Goal: Task Accomplishment & Management: Complete application form

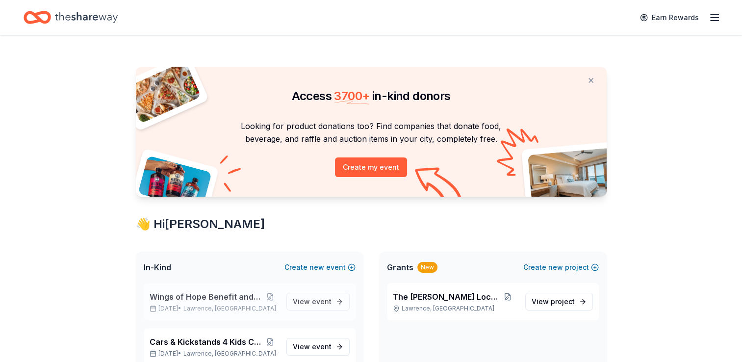
click at [204, 294] on span "Wings of Hope Benefit and Auction" at bounding box center [205, 297] width 113 height 12
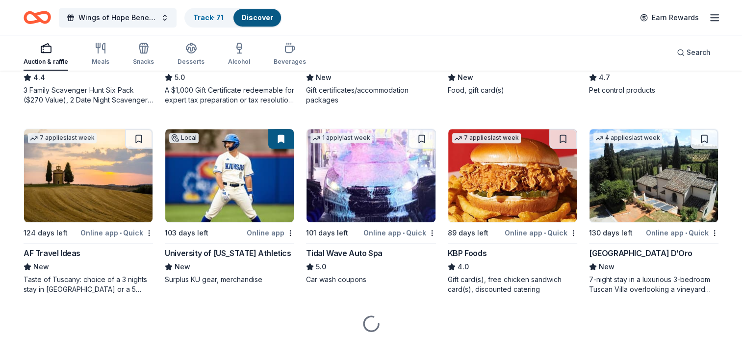
scroll to position [629, 0]
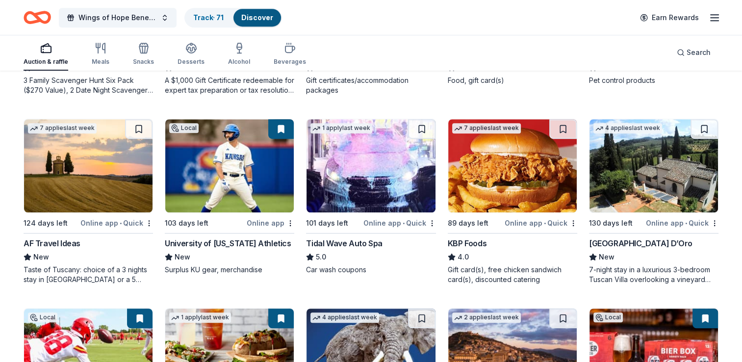
click at [54, 242] on div "AF Travel Ideas" at bounding box center [52, 243] width 57 height 12
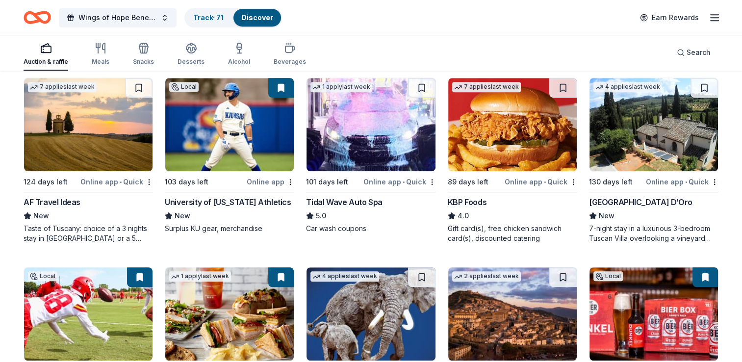
scroll to position [825, 0]
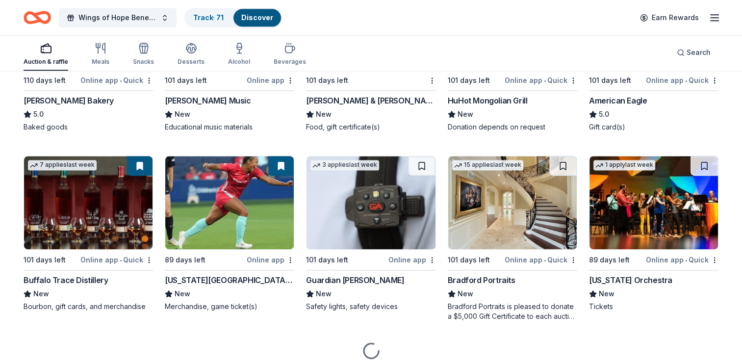
scroll to position [1350, 0]
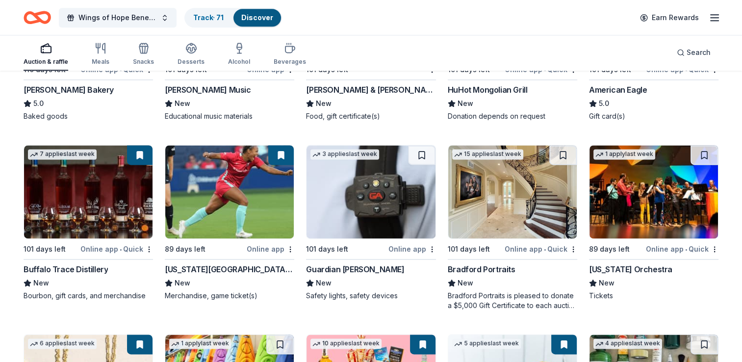
click at [485, 270] on div "Bradford Portraits" at bounding box center [481, 269] width 68 height 12
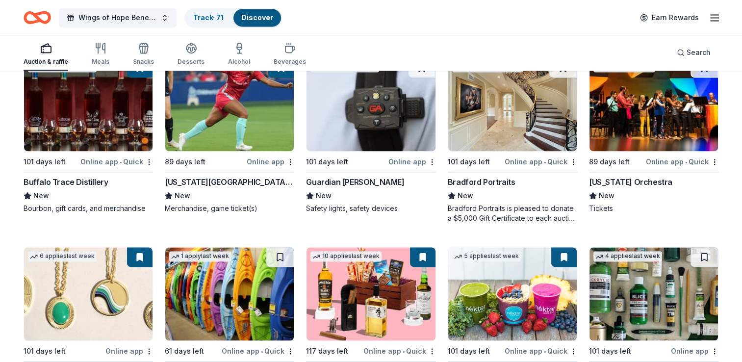
scroll to position [1448, 0]
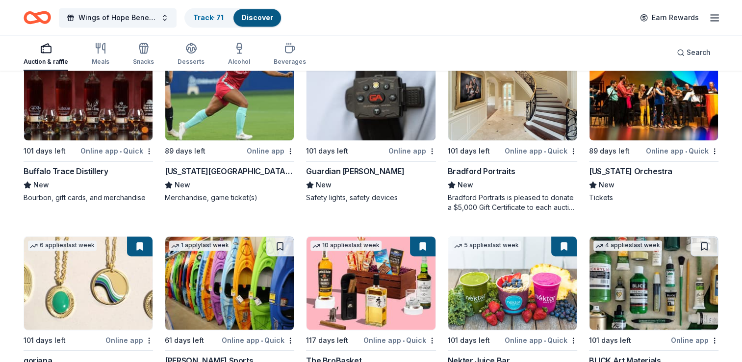
click at [369, 171] on div "Guardian Angel Device" at bounding box center [355, 171] width 98 height 12
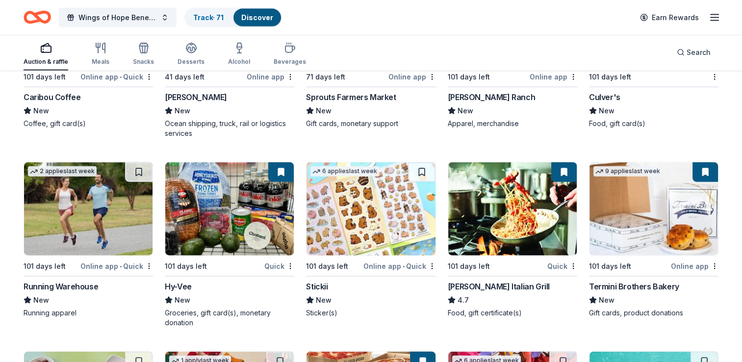
scroll to position [2328, 0]
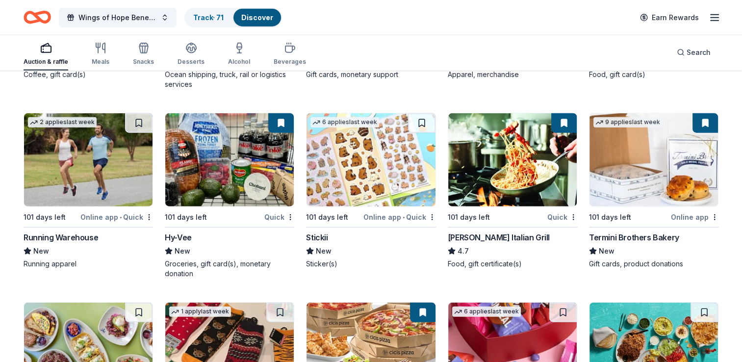
click at [184, 232] on div "Hy-Vee" at bounding box center [178, 237] width 27 height 12
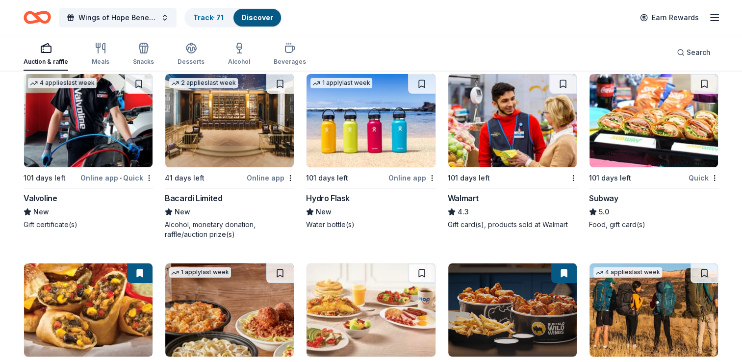
scroll to position [3722, 0]
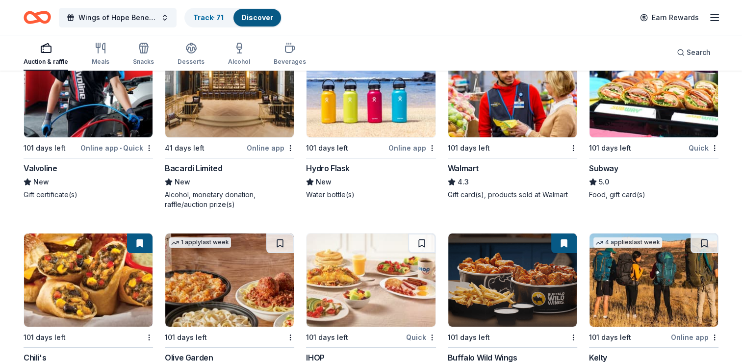
click at [344, 162] on div "Hydro Flask" at bounding box center [328, 168] width 44 height 12
click at [204, 21] on link "Track · 71" at bounding box center [208, 17] width 30 height 8
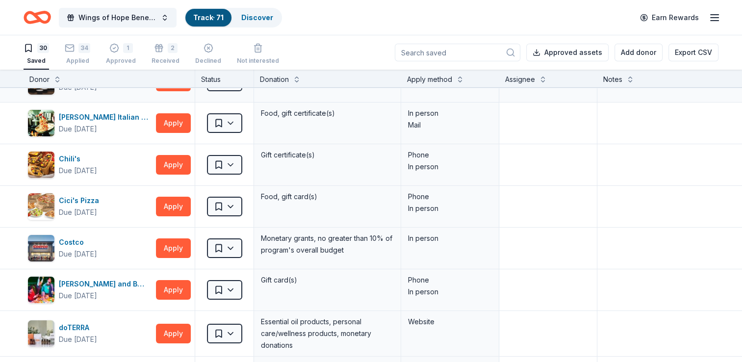
scroll to position [49, 0]
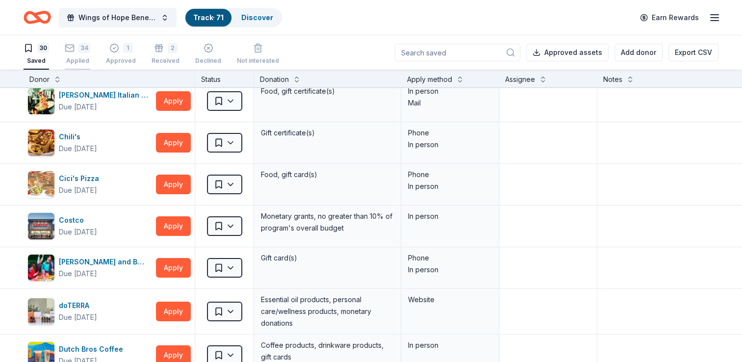
click at [79, 53] on div "34 Applied" at bounding box center [77, 54] width 25 height 22
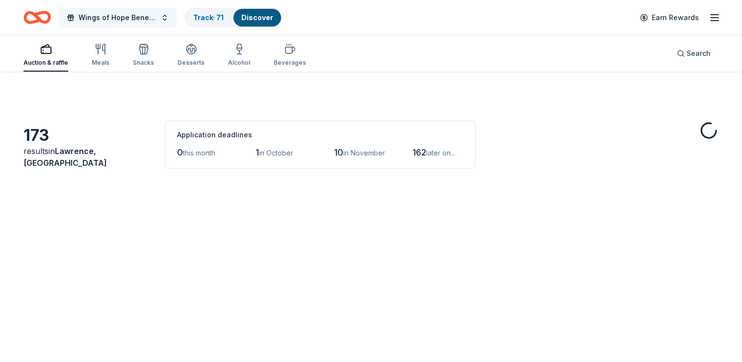
scroll to position [3722, 0]
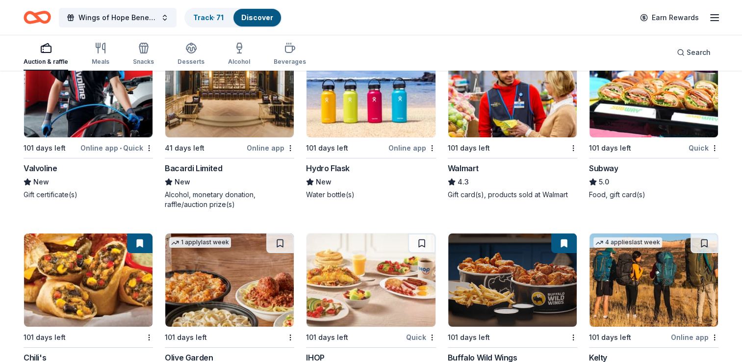
click at [352, 110] on img at bounding box center [370, 90] width 128 height 93
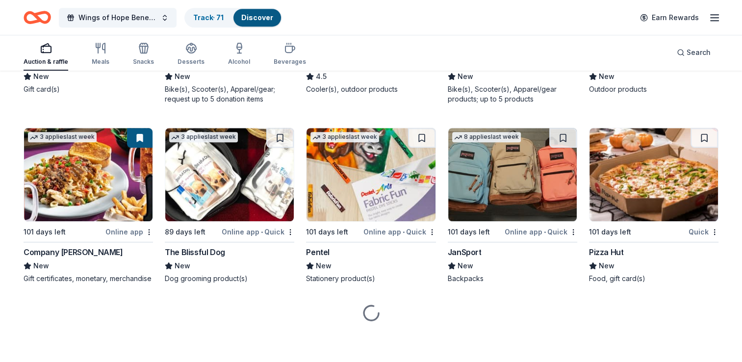
scroll to position [4382, 0]
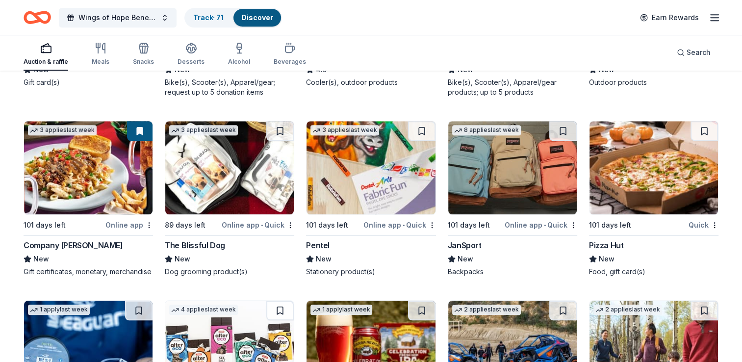
click at [620, 241] on div "Pizza Hut" at bounding box center [606, 245] width 34 height 12
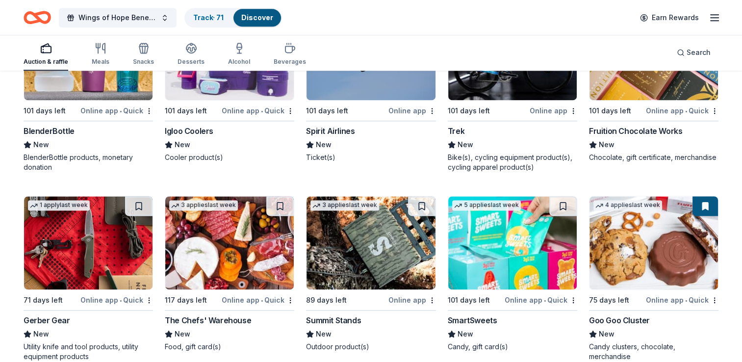
scroll to position [5103, 0]
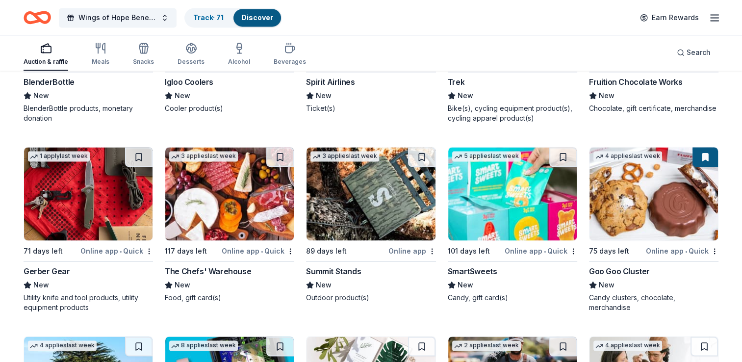
click at [241, 177] on img at bounding box center [229, 193] width 128 height 93
click at [215, 221] on img at bounding box center [229, 193] width 128 height 93
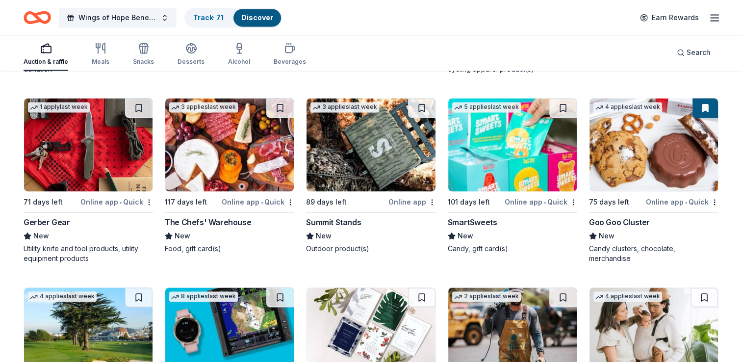
click at [392, 179] on img at bounding box center [370, 144] width 128 height 93
click at [425, 118] on button at bounding box center [421, 108] width 27 height 20
click at [409, 159] on img at bounding box center [370, 144] width 128 height 93
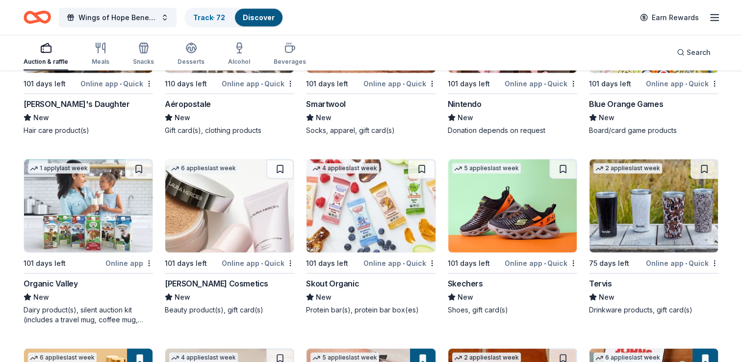
scroll to position [6022, 0]
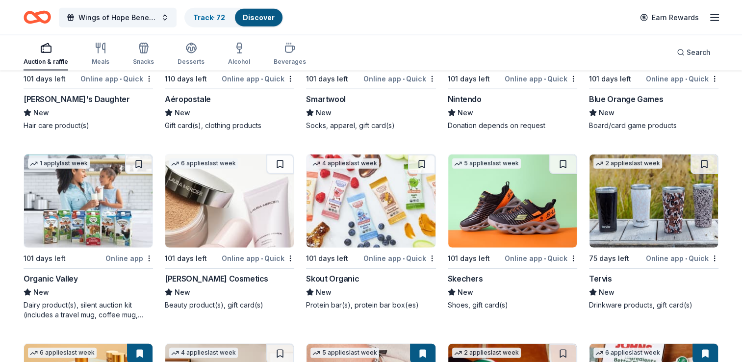
click at [255, 205] on img at bounding box center [229, 200] width 128 height 93
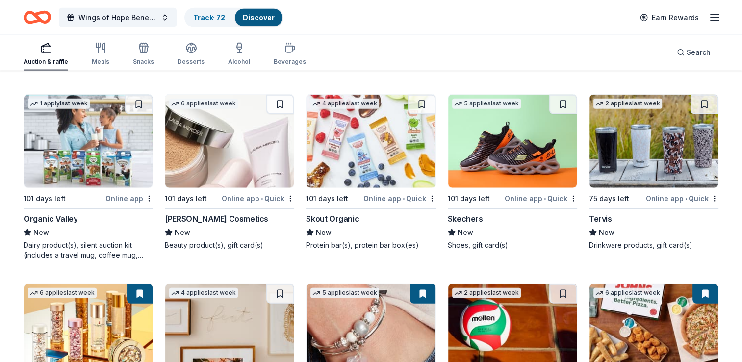
scroll to position [6071, 0]
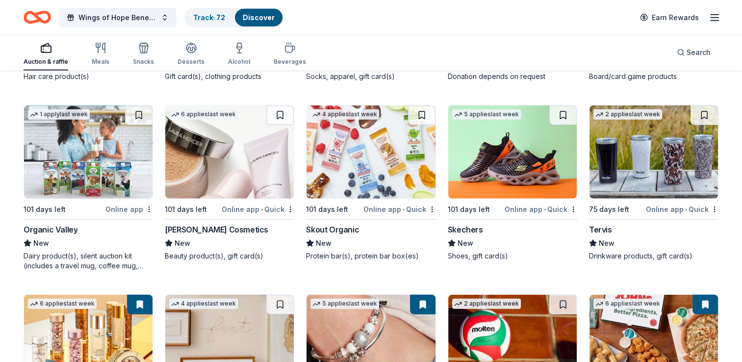
click at [669, 170] on img at bounding box center [653, 151] width 128 height 93
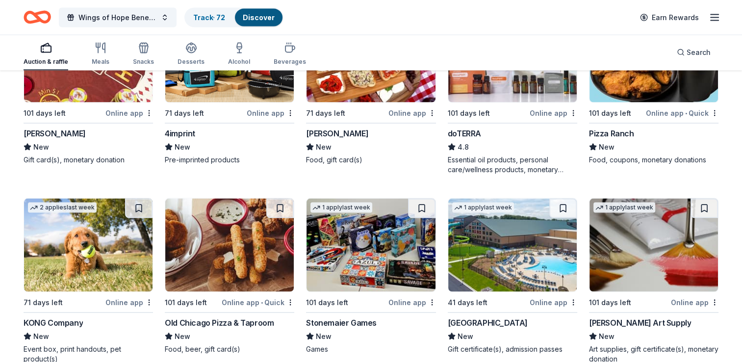
scroll to position [1913, 0]
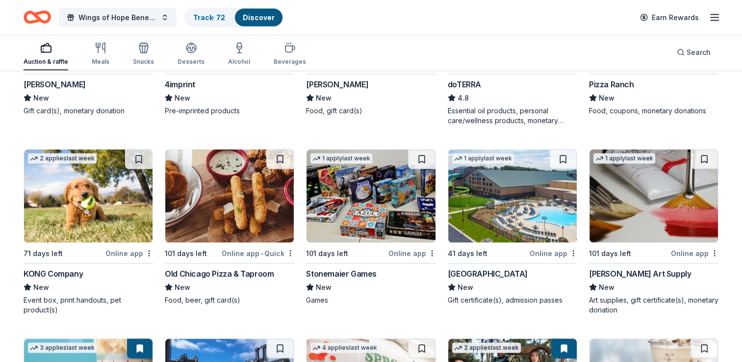
click at [465, 270] on div "Great Wolf Lodge" at bounding box center [487, 274] width 80 height 12
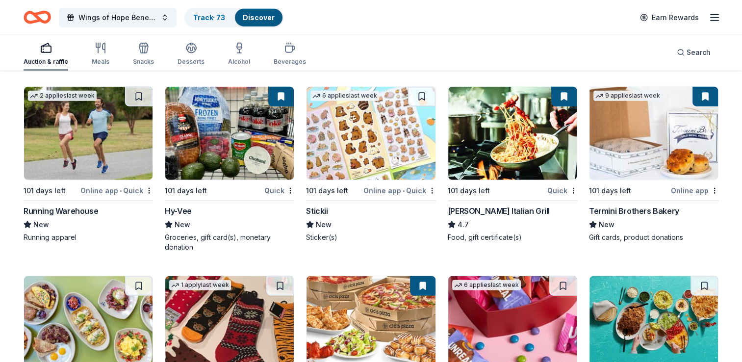
scroll to position [2306, 0]
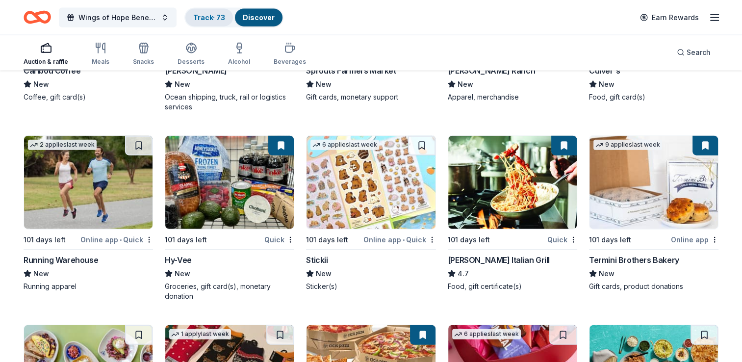
click at [200, 20] on link "Track · 73" at bounding box center [209, 17] width 32 height 8
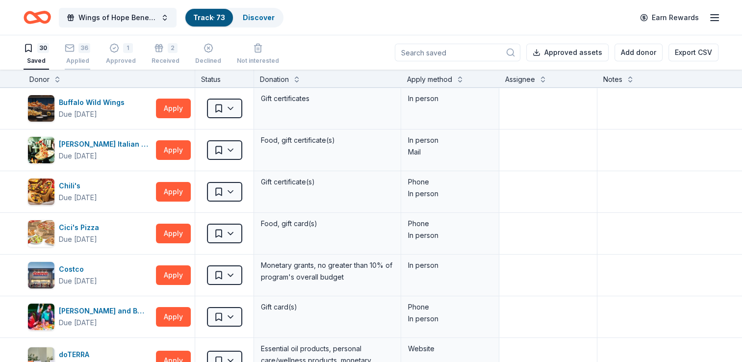
click at [80, 57] on div "Applied" at bounding box center [77, 61] width 25 height 8
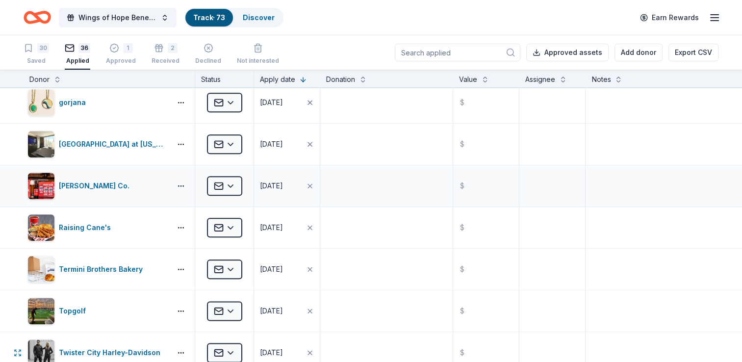
scroll to position [1127, 0]
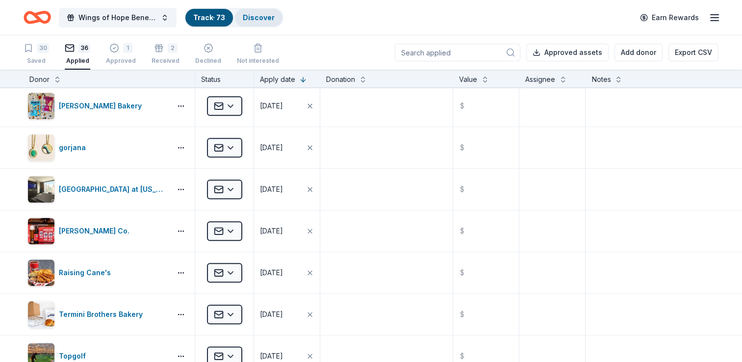
click at [249, 17] on link "Discover" at bounding box center [259, 17] width 32 height 8
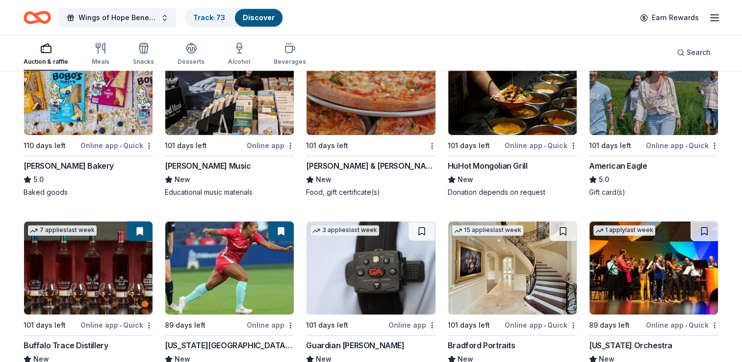
scroll to position [1029, 0]
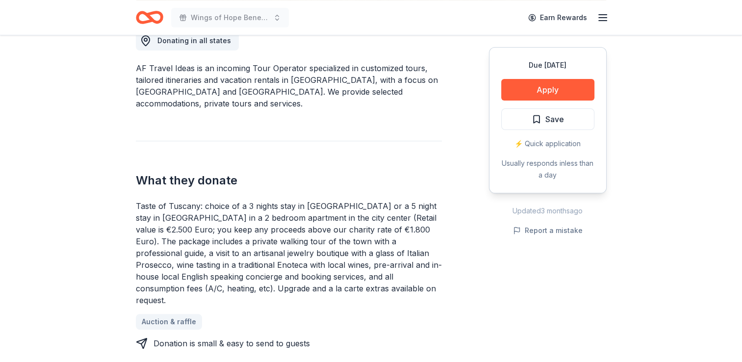
scroll to position [98, 0]
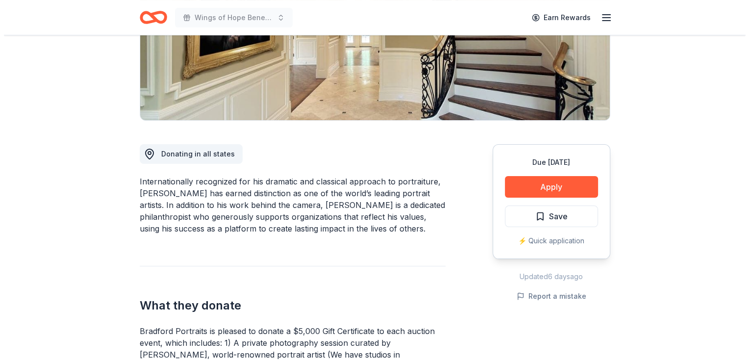
scroll to position [147, 0]
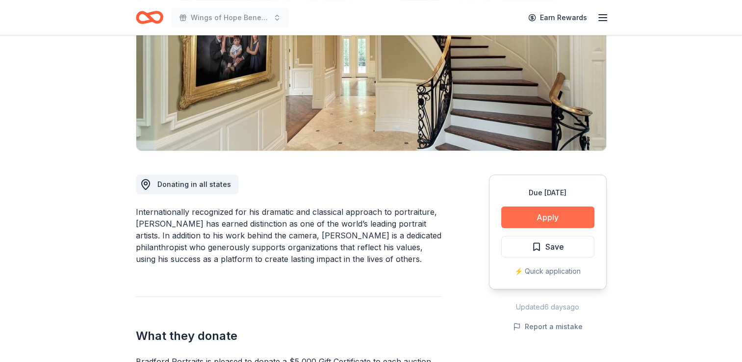
click at [541, 218] on button "Apply" at bounding box center [547, 217] width 93 height 22
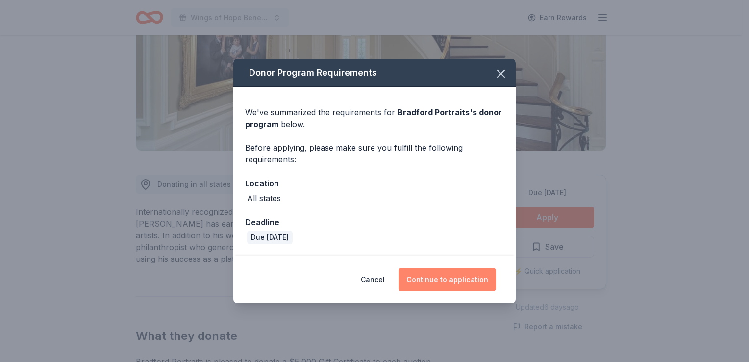
click at [441, 279] on button "Continue to application" at bounding box center [447, 280] width 98 height 24
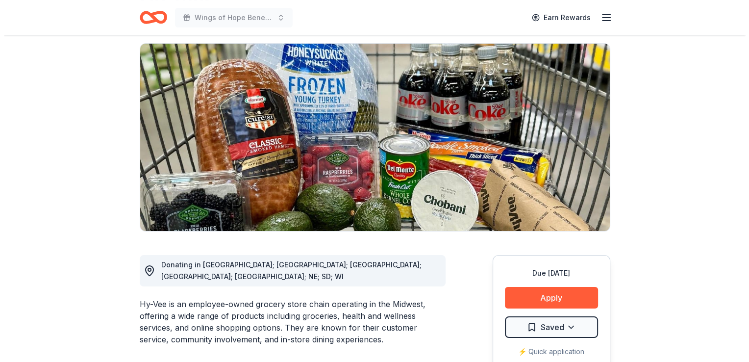
scroll to position [196, 0]
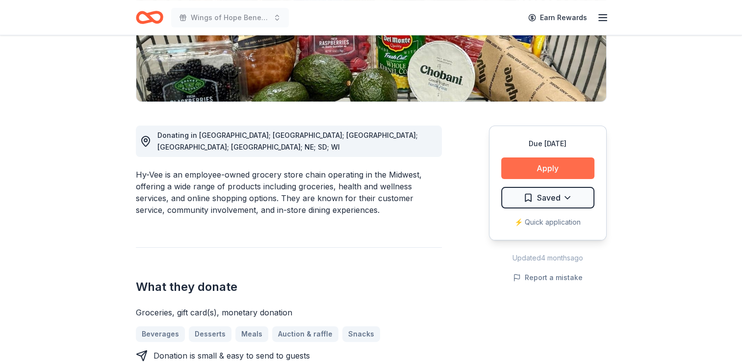
click at [539, 170] on button "Apply" at bounding box center [547, 168] width 93 height 22
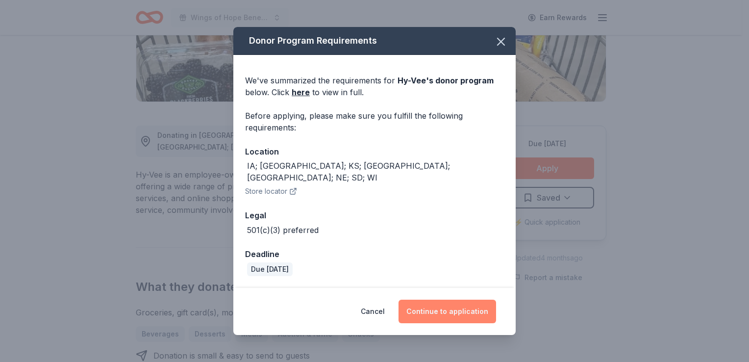
click at [455, 302] on button "Continue to application" at bounding box center [447, 311] width 98 height 24
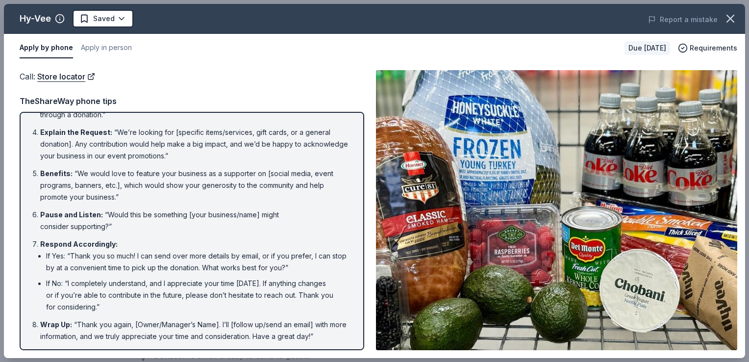
scroll to position [0, 0]
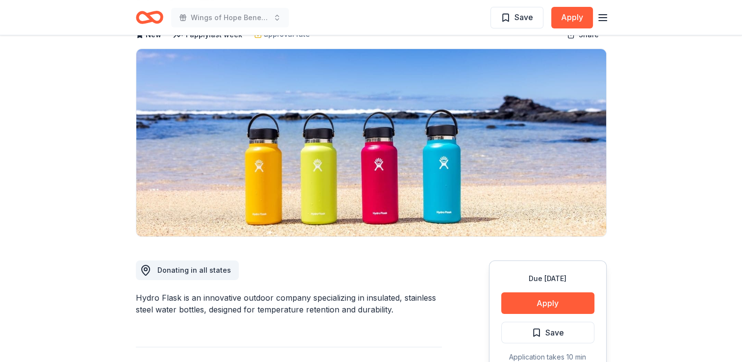
scroll to position [147, 0]
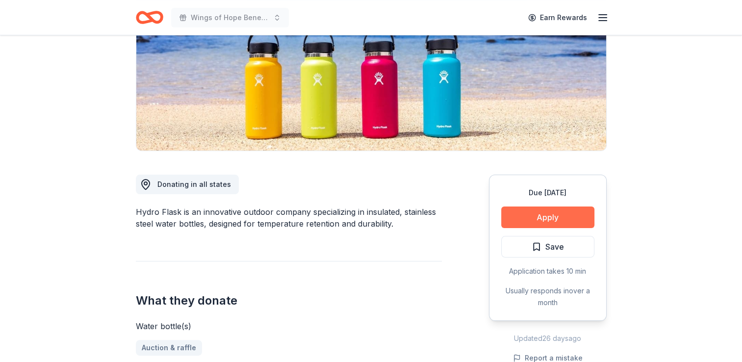
click at [531, 219] on button "Apply" at bounding box center [547, 217] width 93 height 22
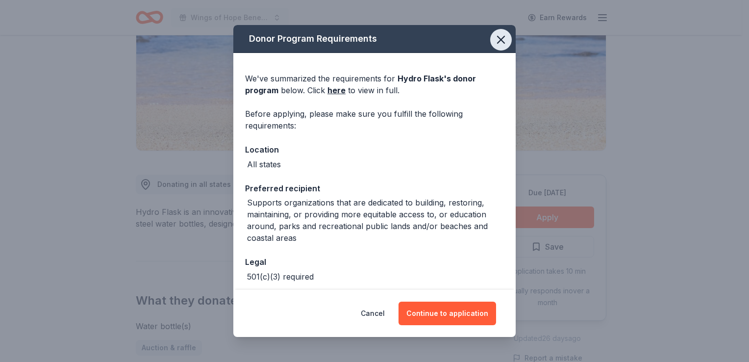
click at [495, 43] on icon "button" at bounding box center [501, 40] width 14 height 14
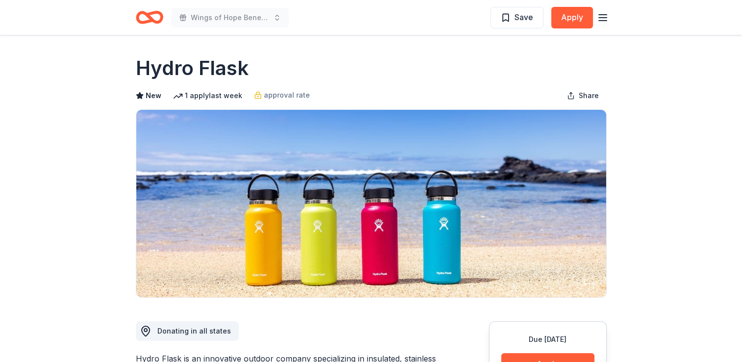
scroll to position [0, 0]
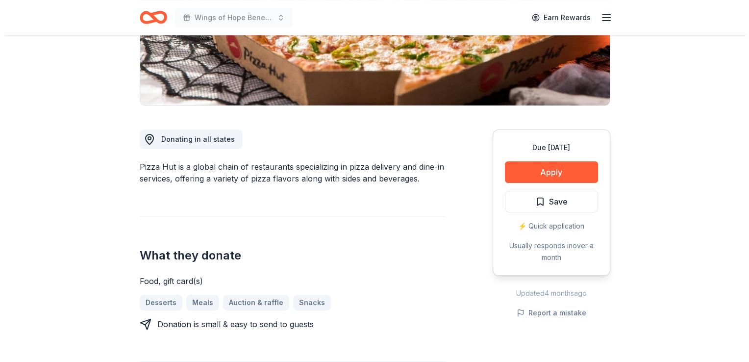
scroll to position [196, 0]
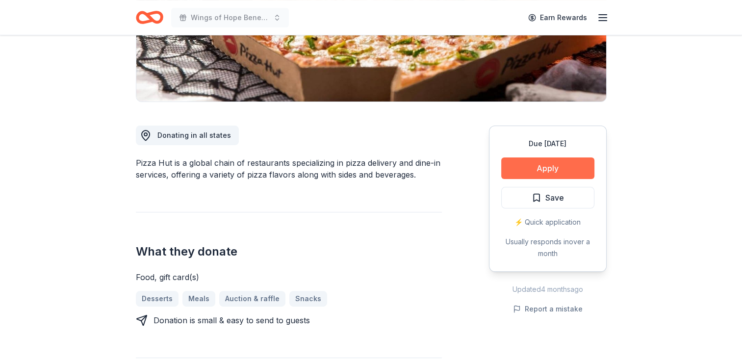
click at [554, 162] on button "Apply" at bounding box center [547, 168] width 93 height 22
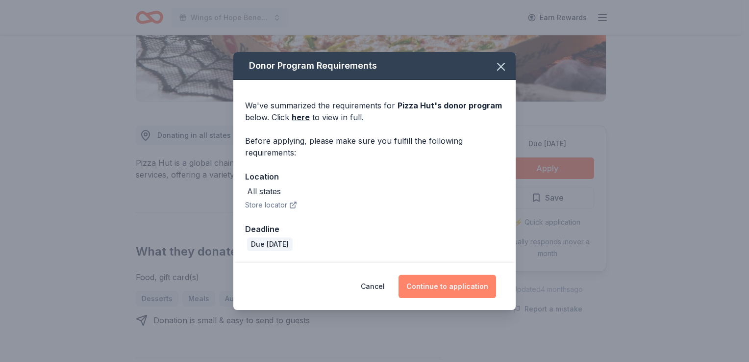
click at [441, 284] on button "Continue to application" at bounding box center [447, 286] width 98 height 24
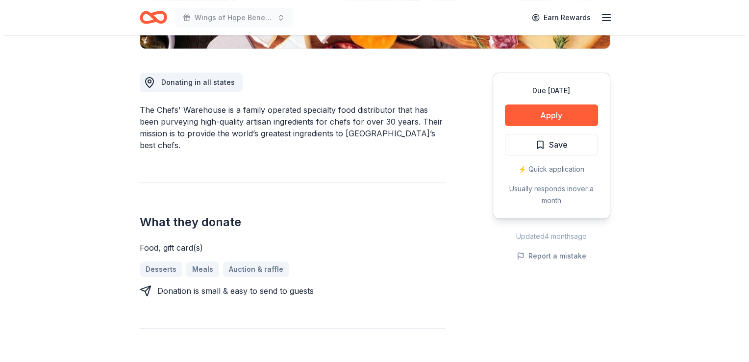
scroll to position [245, 0]
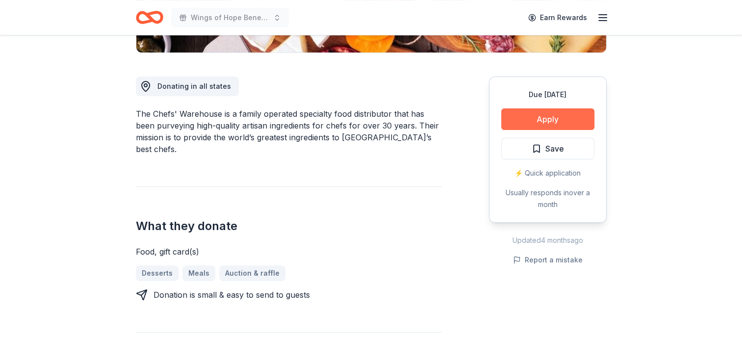
click at [546, 119] on button "Apply" at bounding box center [547, 119] width 93 height 22
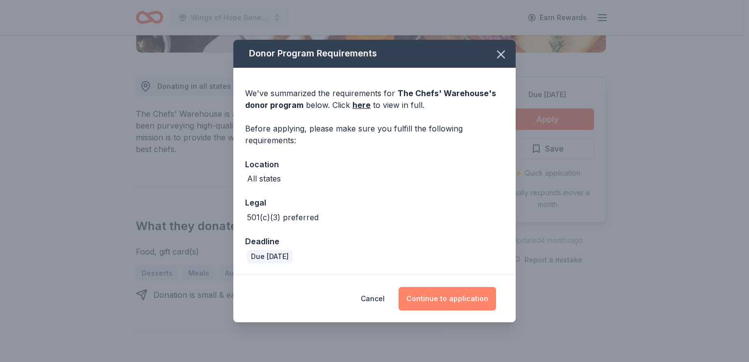
click at [456, 301] on button "Continue to application" at bounding box center [447, 299] width 98 height 24
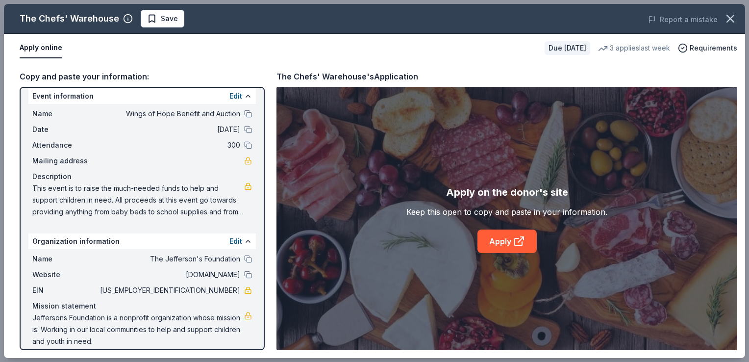
scroll to position [16, 0]
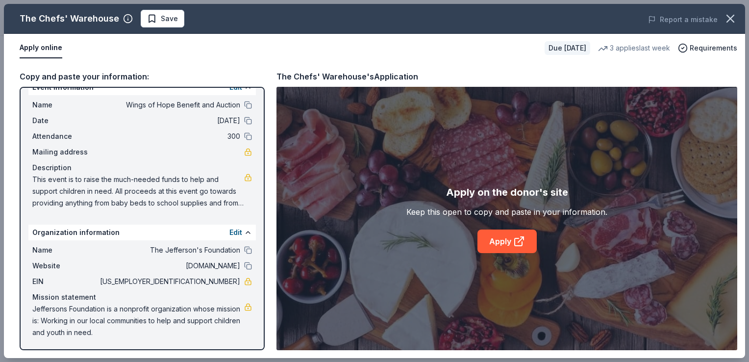
drag, startPoint x: 198, startPoint y: 337, endPoint x: 117, endPoint y: 325, distance: 82.2
click at [116, 325] on span "Jeffersons Foundation is a nonprofit organization whose mission is: Working in …" at bounding box center [138, 320] width 212 height 35
click at [112, 77] on div "Copy and paste your information:" at bounding box center [142, 76] width 245 height 13
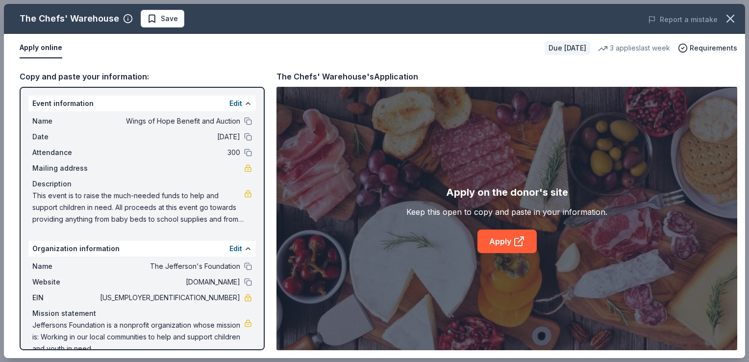
drag, startPoint x: 30, startPoint y: 120, endPoint x: 246, endPoint y: 132, distance: 216.0
click at [245, 128] on div "Name Wings of Hope Benefit and Auction Date 02/07/26 Attendance 300 Mailing add…" at bounding box center [141, 170] width 227 height 118
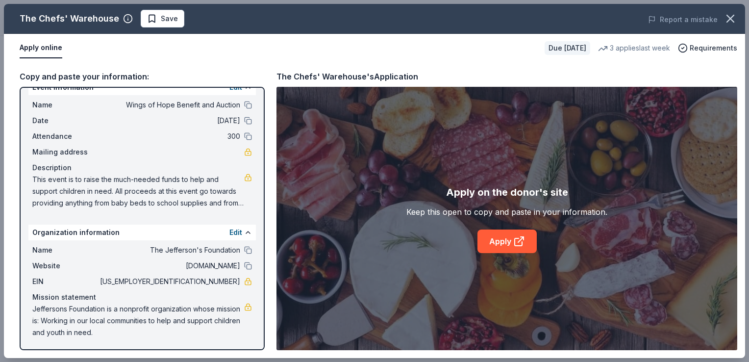
drag, startPoint x: 215, startPoint y: 336, endPoint x: 182, endPoint y: 132, distance: 206.0
click at [182, 132] on div "Event information Edit Name Wings of Hope Benefit and Auction Date 02/07/26 Att…" at bounding box center [142, 218] width 245 height 263
click at [47, 74] on div "Copy and paste your information:" at bounding box center [142, 76] width 245 height 13
drag, startPoint x: 112, startPoint y: 149, endPoint x: 339, endPoint y: 55, distance: 245.8
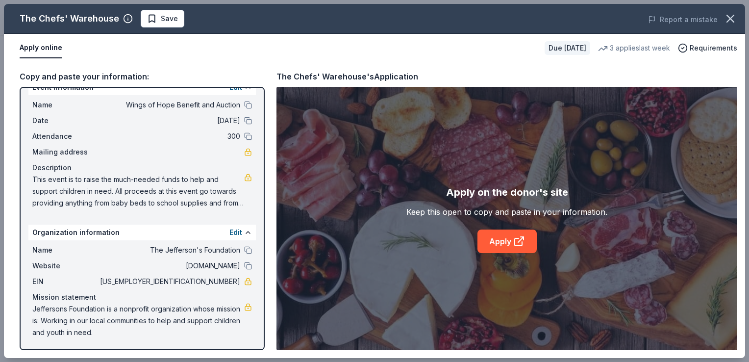
click at [339, 55] on div "Apply online" at bounding box center [278, 48] width 517 height 21
drag, startPoint x: 168, startPoint y: 333, endPoint x: 60, endPoint y: 241, distance: 141.8
click at [60, 241] on div "Name The Jefferson's Foundation Website thejeffersonsfoundation.org EIN 83-1868…" at bounding box center [141, 291] width 227 height 102
click at [492, 244] on link "Apply" at bounding box center [506, 241] width 59 height 24
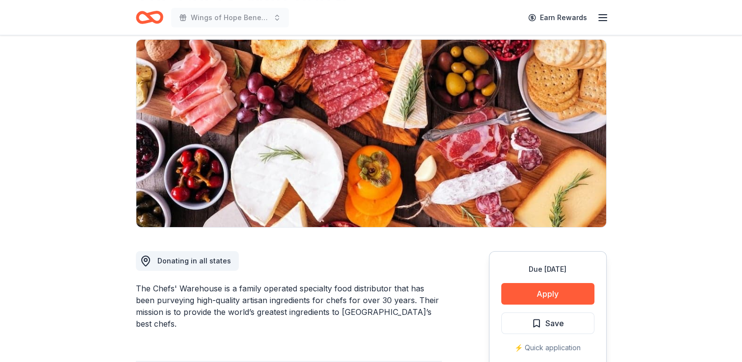
scroll to position [49, 0]
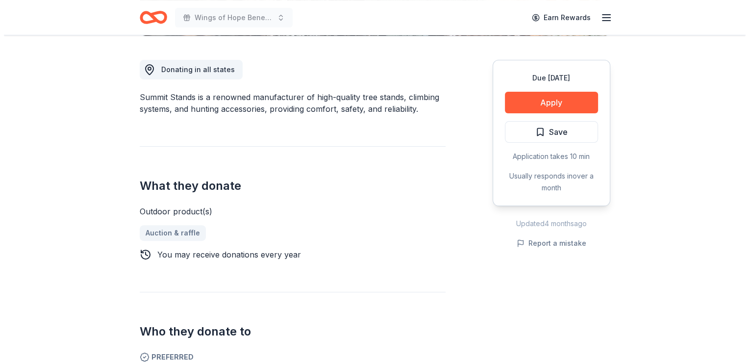
scroll to position [245, 0]
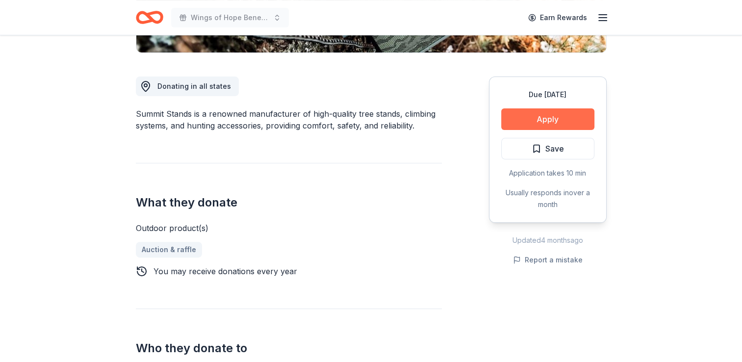
click at [557, 119] on button "Apply" at bounding box center [547, 119] width 93 height 22
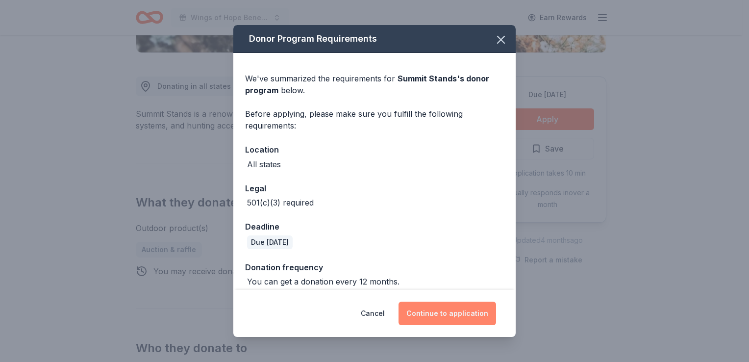
click at [448, 314] on button "Continue to application" at bounding box center [447, 313] width 98 height 24
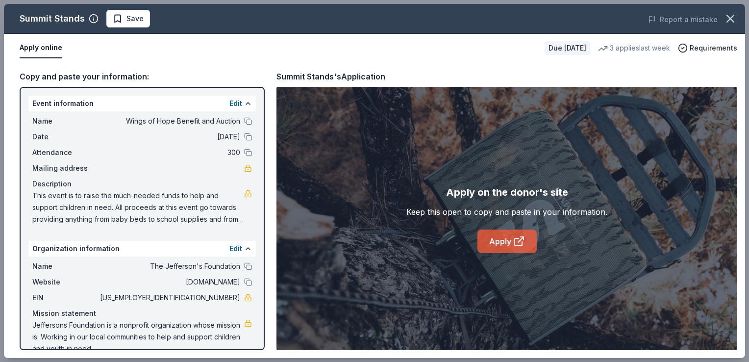
click at [508, 239] on link "Apply" at bounding box center [506, 241] width 59 height 24
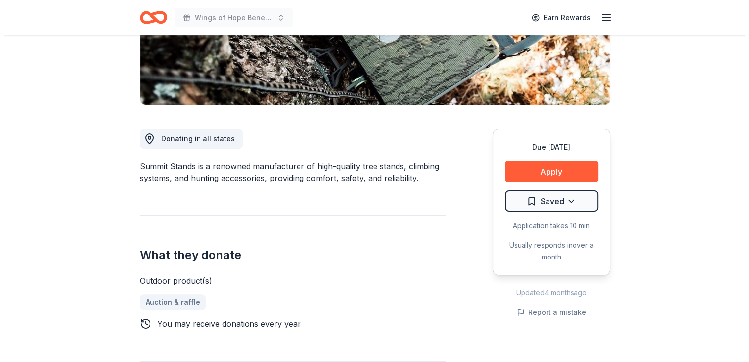
scroll to position [196, 0]
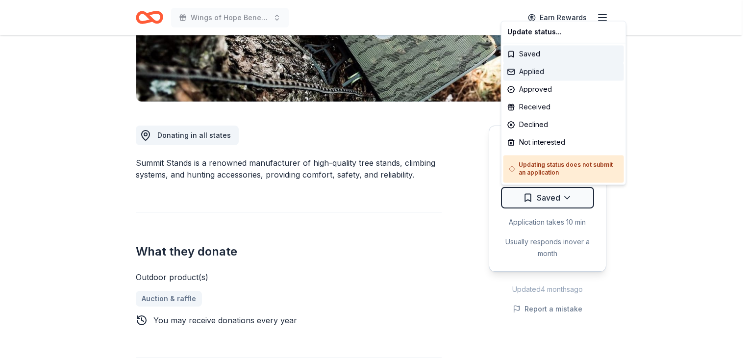
click at [533, 72] on div "Applied" at bounding box center [563, 72] width 121 height 18
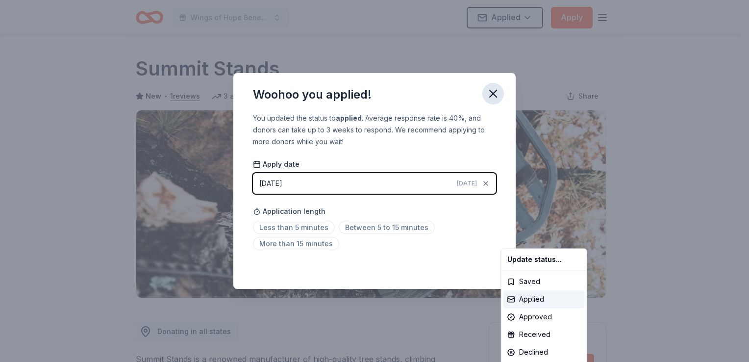
click at [495, 95] on html "Wings of Hope Benefit and Auction Applied Apply Due in 89 days Share Summit Sta…" at bounding box center [374, 181] width 749 height 362
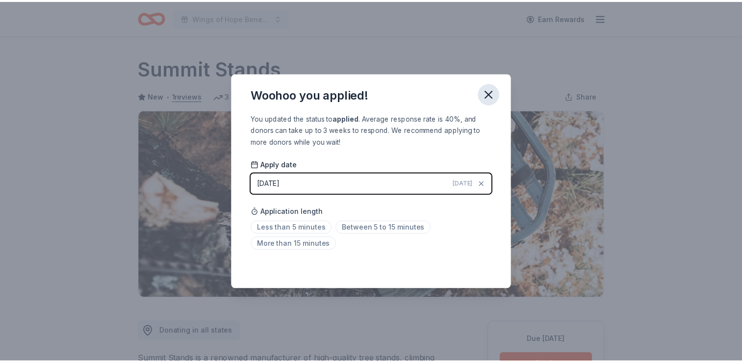
scroll to position [212, 0]
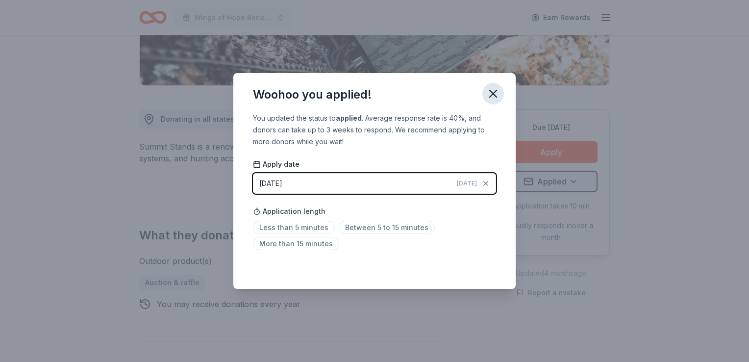
click at [491, 93] on icon "button" at bounding box center [493, 94] width 14 height 14
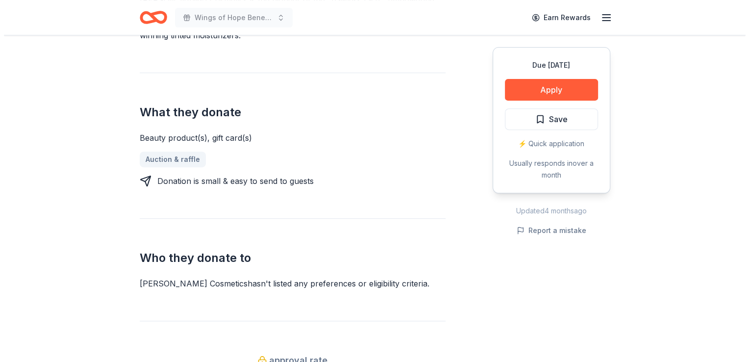
scroll to position [392, 0]
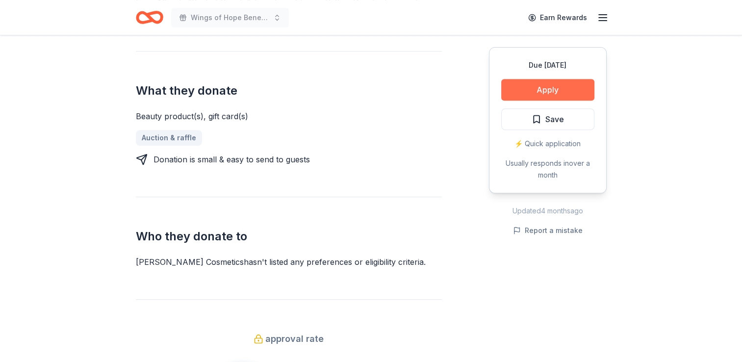
click at [527, 90] on button "Apply" at bounding box center [547, 90] width 93 height 22
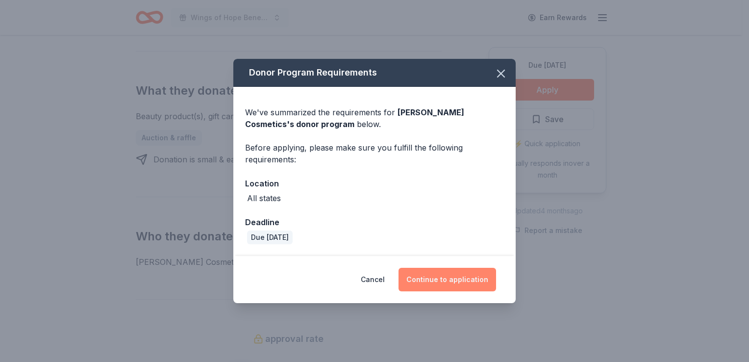
click at [447, 279] on button "Continue to application" at bounding box center [447, 280] width 98 height 24
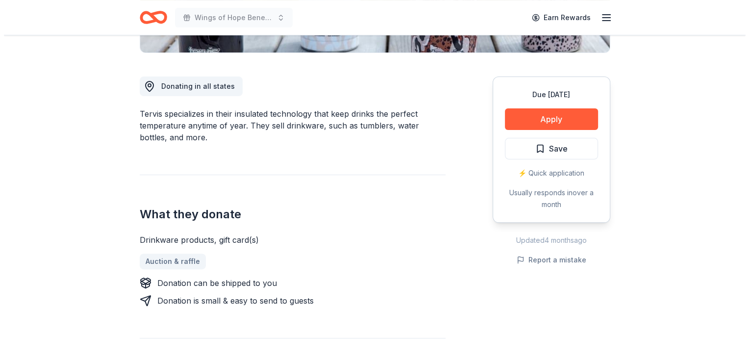
scroll to position [196, 0]
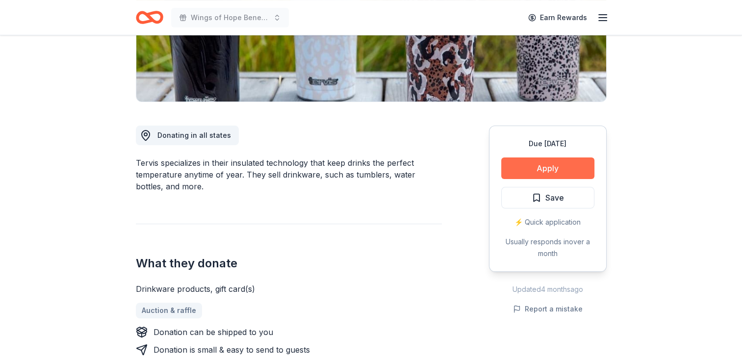
click at [544, 168] on button "Apply" at bounding box center [547, 168] width 93 height 22
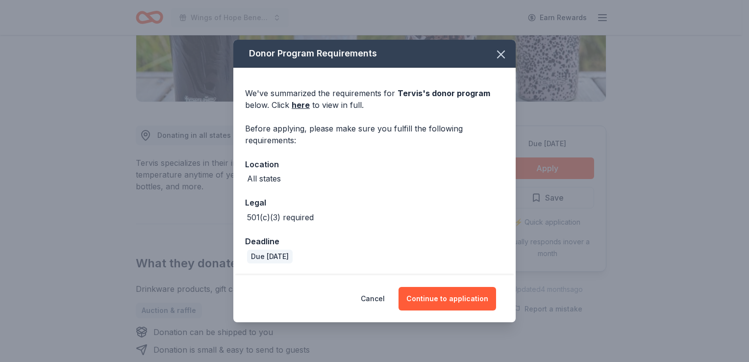
click at [459, 285] on div "Cancel Continue to application" at bounding box center [374, 298] width 282 height 47
click at [456, 294] on button "Continue to application" at bounding box center [447, 299] width 98 height 24
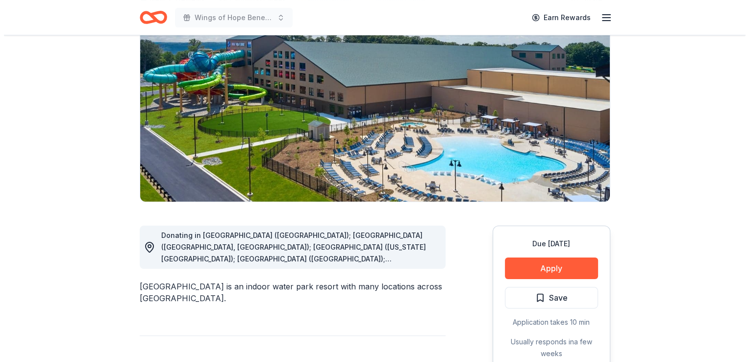
scroll to position [98, 0]
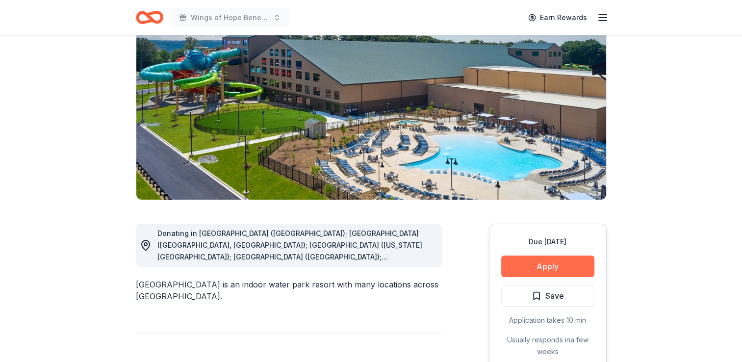
click at [551, 262] on button "Apply" at bounding box center [547, 266] width 93 height 22
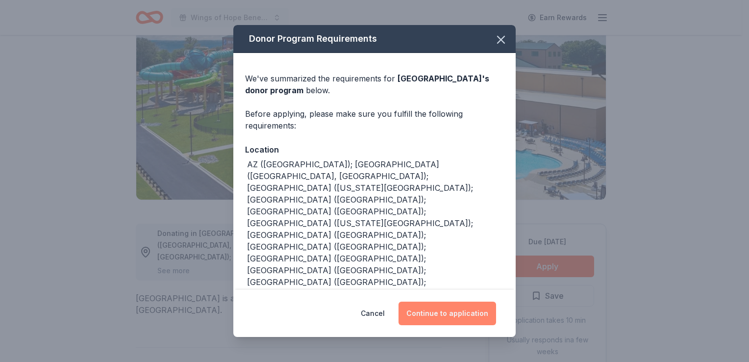
click at [447, 305] on button "Continue to application" at bounding box center [447, 313] width 98 height 24
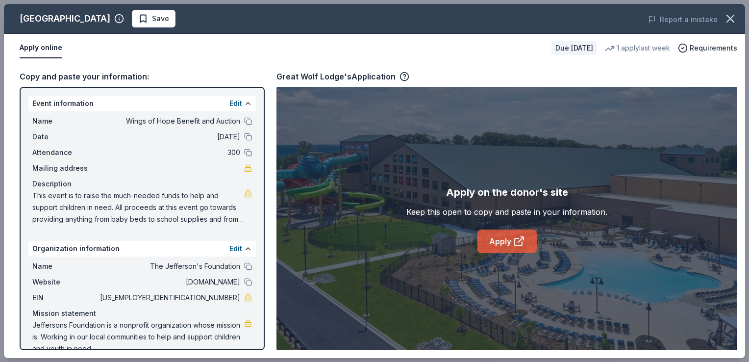
click at [505, 245] on link "Apply" at bounding box center [506, 241] width 59 height 24
click at [604, 155] on div "Apply on the donor's site Keep this open to copy and paste in your information.…" at bounding box center [506, 218] width 461 height 263
click at [152, 21] on span "Save" at bounding box center [160, 19] width 17 height 12
click at [163, 17] on html "Wings of Hope Benefit and Auction Earn Rewards Due in 41 days Share Great Wolf …" at bounding box center [374, 83] width 749 height 362
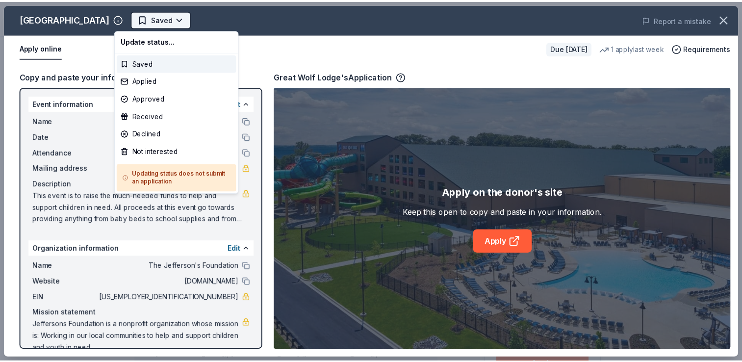
scroll to position [0, 0]
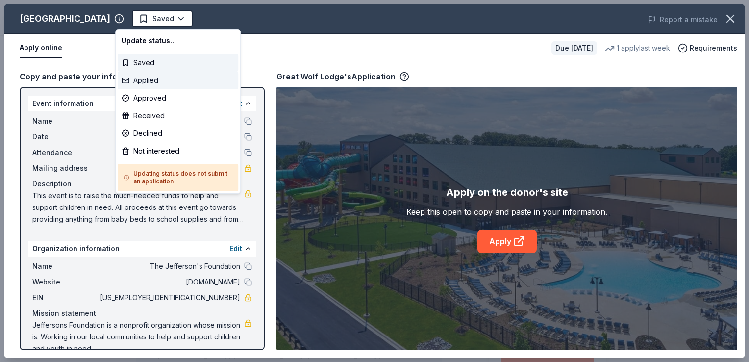
click at [152, 79] on div "Applied" at bounding box center [178, 81] width 121 height 18
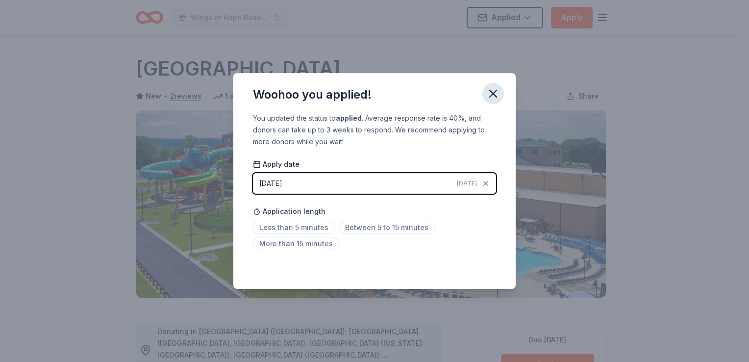
click at [492, 94] on icon "button" at bounding box center [493, 94] width 14 height 14
